Goal: Navigation & Orientation: Find specific page/section

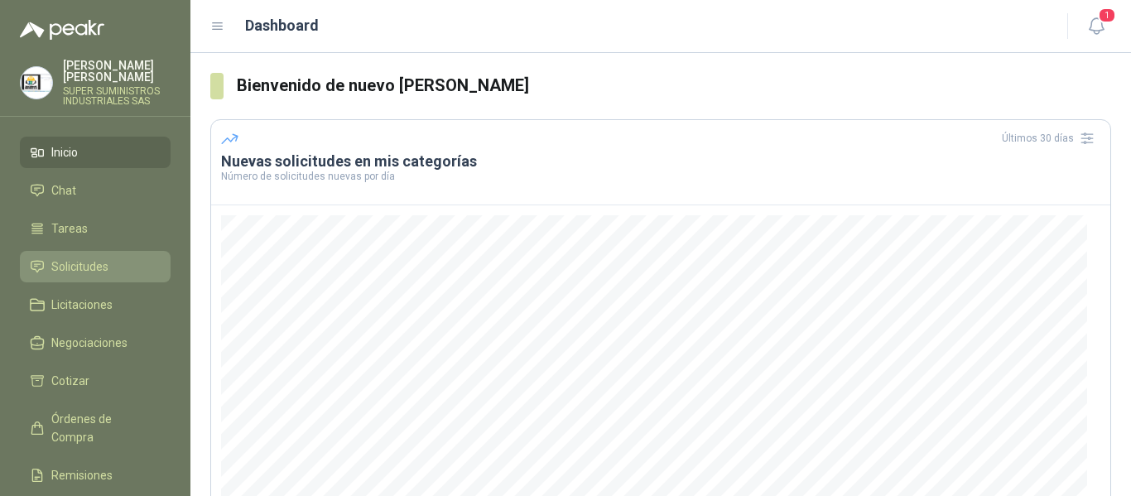
click at [104, 258] on span "Solicitudes" at bounding box center [79, 267] width 57 height 18
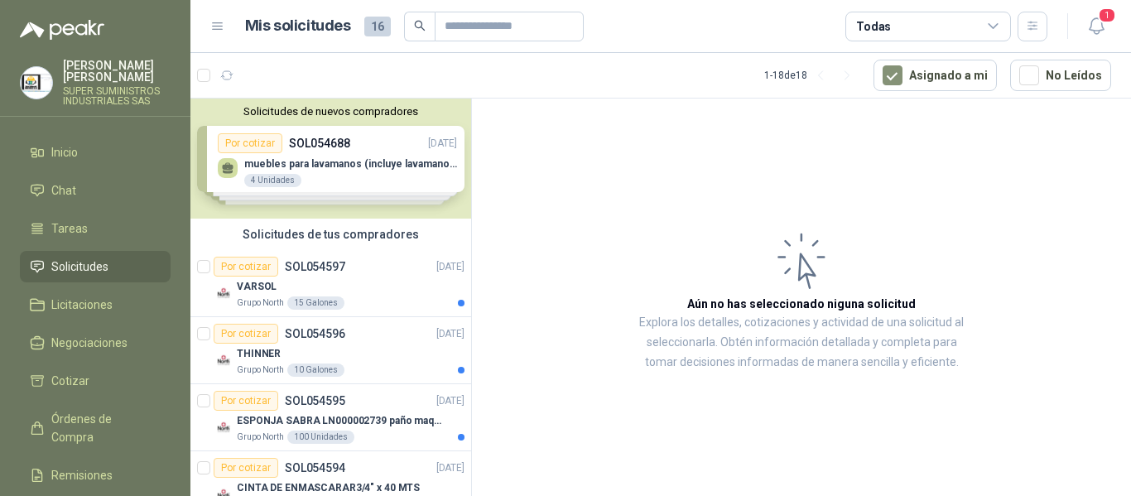
click at [385, 166] on div "Solicitudes de nuevos compradores Por cotizar SOL054688 02/09/25 muebles para l…" at bounding box center [330, 159] width 281 height 120
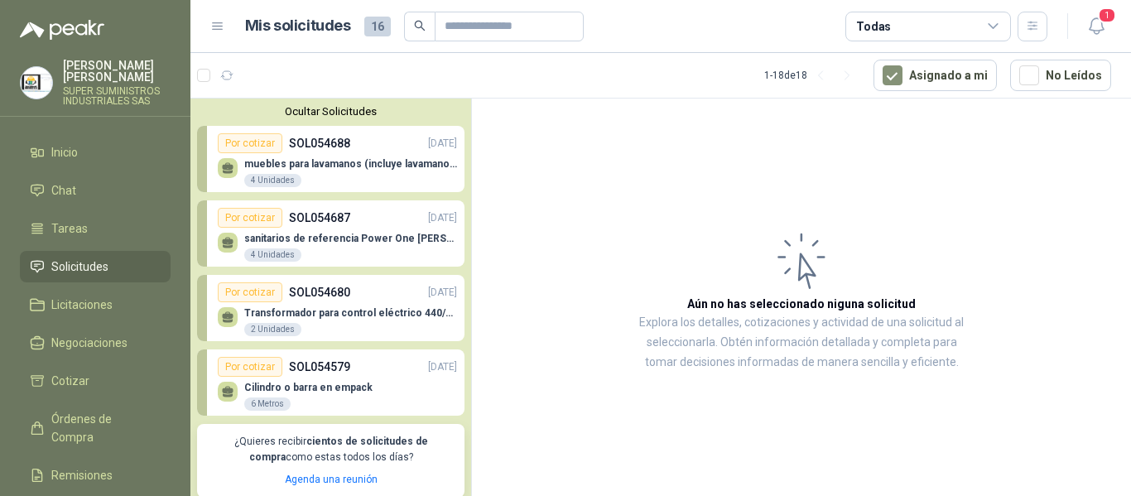
click at [385, 166] on p "muebles para lavamanos (incluye lavamanos)" at bounding box center [350, 164] width 213 height 12
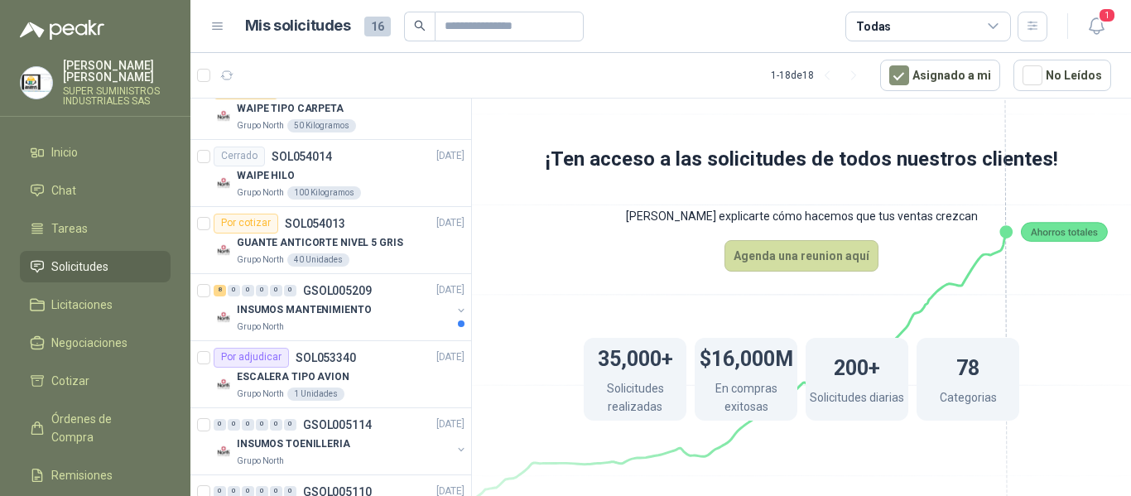
scroll to position [745, 0]
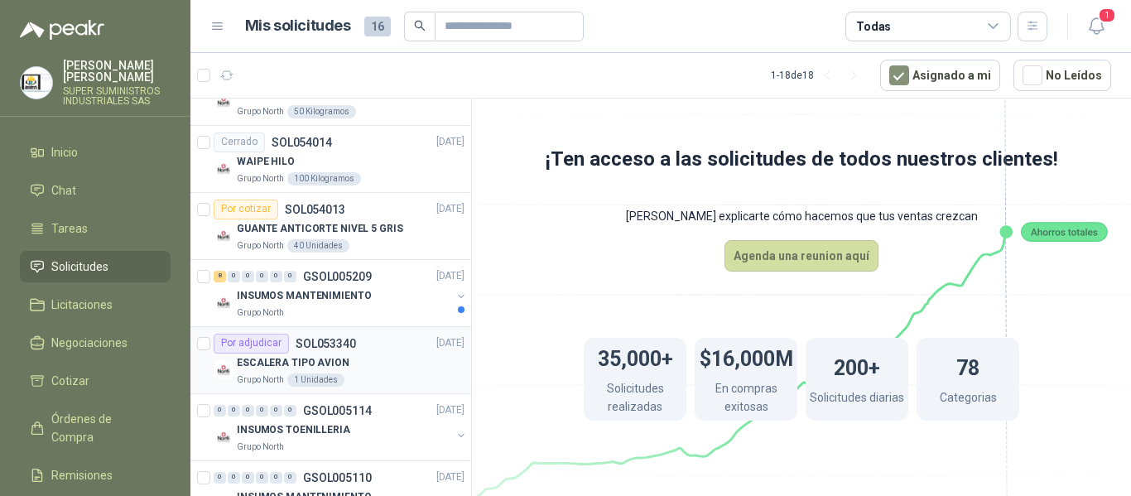
click at [367, 349] on div "Por adjudicar SOL053340 26/08/25" at bounding box center [339, 344] width 251 height 20
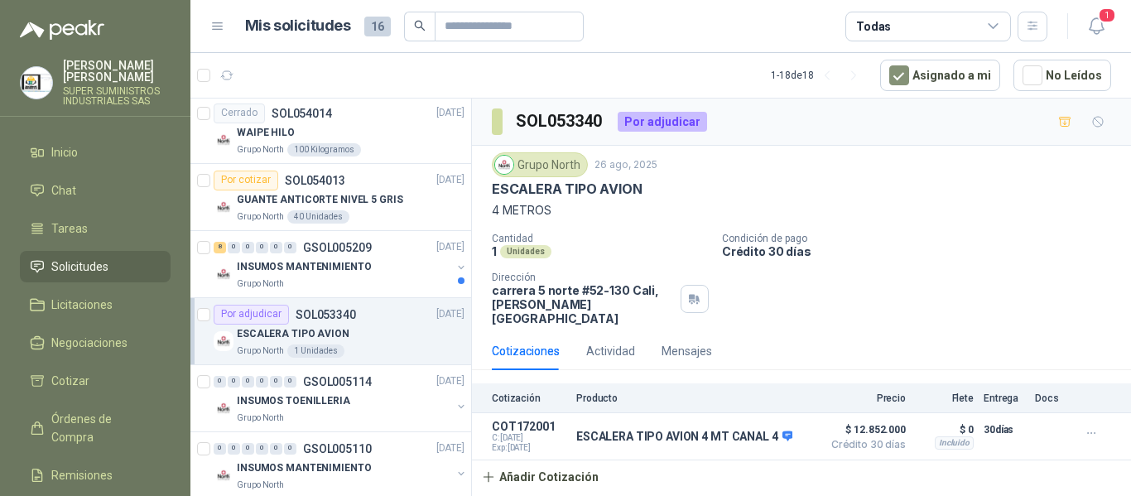
scroll to position [745, 0]
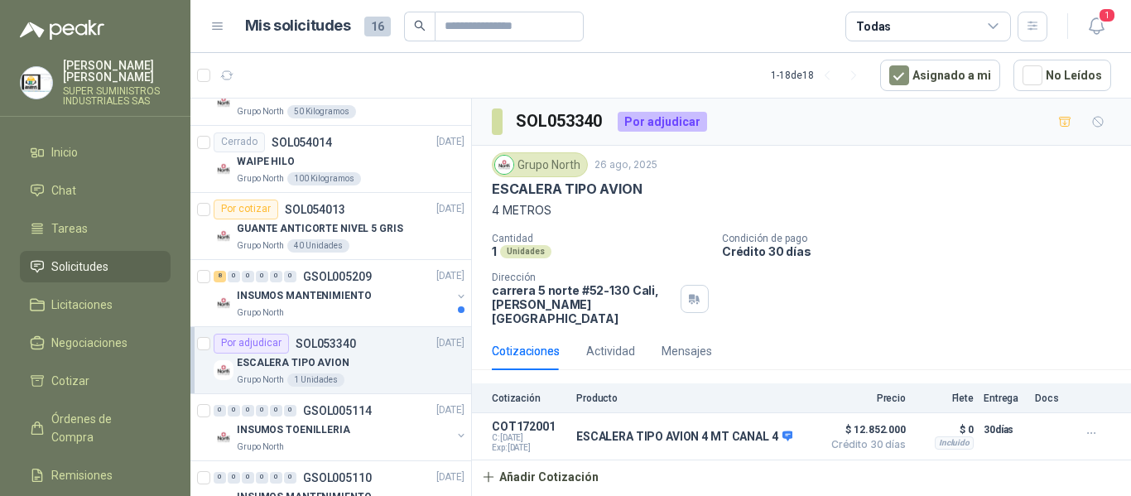
click at [118, 258] on li "Solicitudes" at bounding box center [95, 267] width 131 height 18
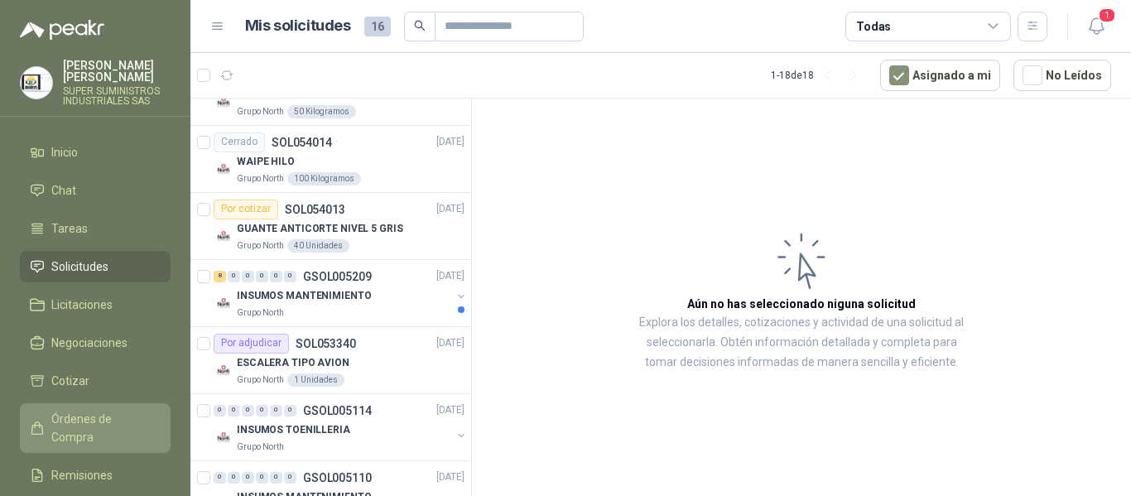
click at [106, 410] on span "Órdenes de Compra" at bounding box center [103, 428] width 104 height 36
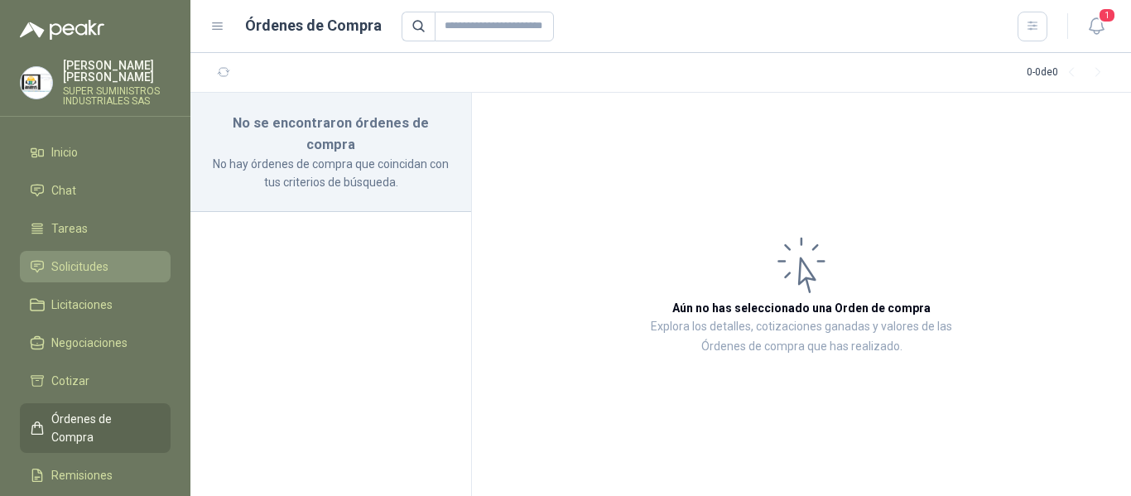
click at [84, 258] on span "Solicitudes" at bounding box center [79, 267] width 57 height 18
